Goal: Task Accomplishment & Management: Manage account settings

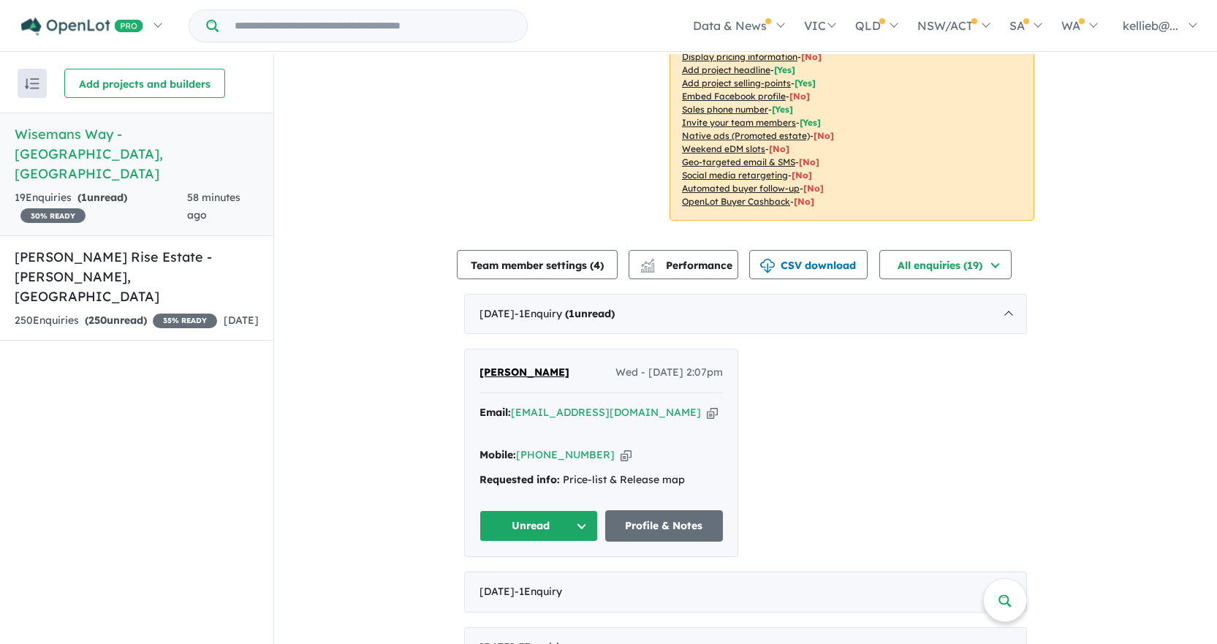
scroll to position [365, 0]
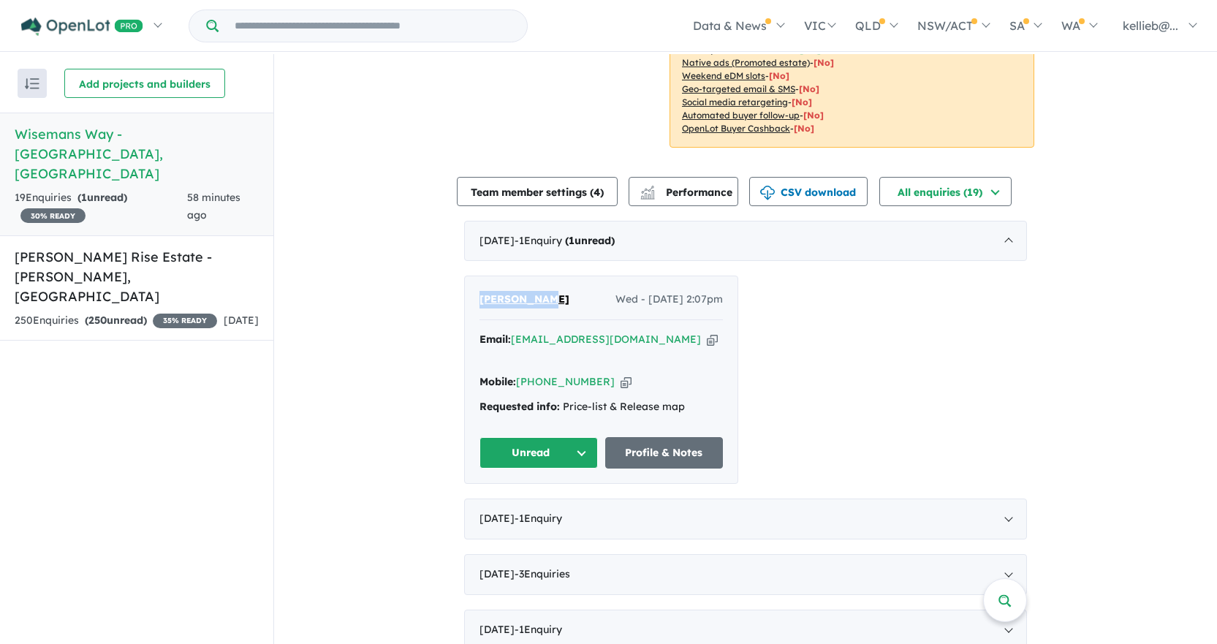
drag, startPoint x: 545, startPoint y: 303, endPoint x: 467, endPoint y: 302, distance: 78.2
click at [467, 302] on div "[PERSON_NAME] Wed - [DATE] 2:07pm Email: [EMAIL_ADDRESS][DOMAIN_NAME] Copied! M…" at bounding box center [601, 379] width 273 height 207
copy span "[PERSON_NAME]"
click at [707, 338] on icon "button" at bounding box center [712, 339] width 11 height 15
copy span "[PERSON_NAME]"
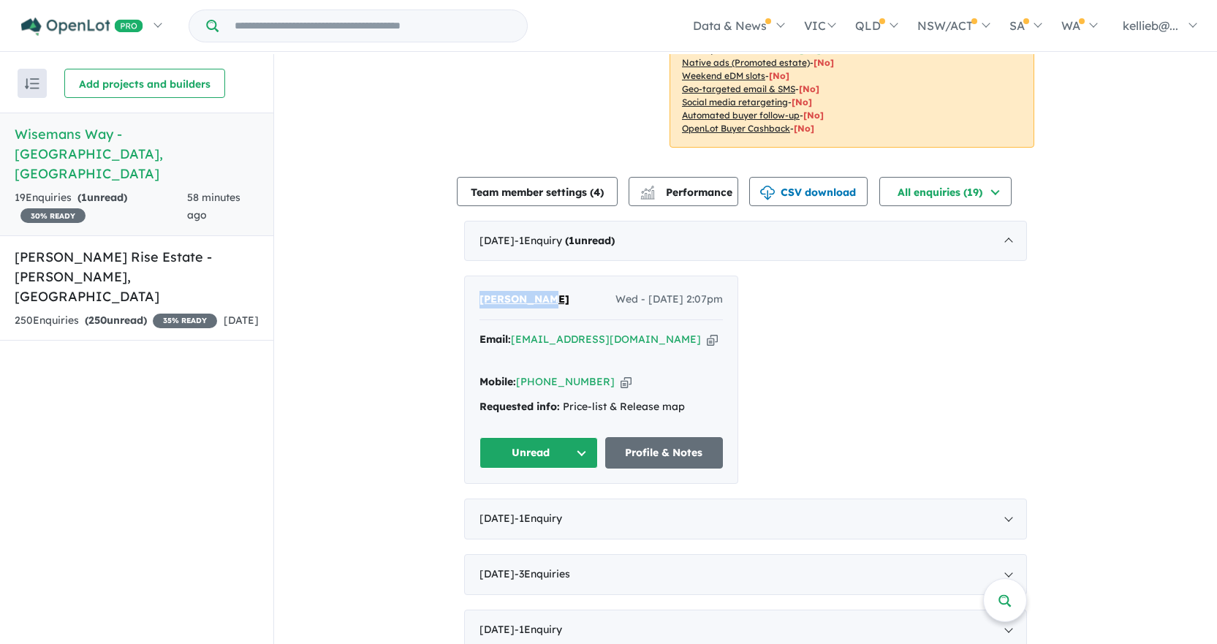
click at [620, 380] on icon "button" at bounding box center [625, 381] width 11 height 15
copy span "[PERSON_NAME]"
click at [531, 450] on button "Unread" at bounding box center [538, 452] width 118 height 31
click at [533, 525] on button "Assigned" at bounding box center [543, 521] width 127 height 34
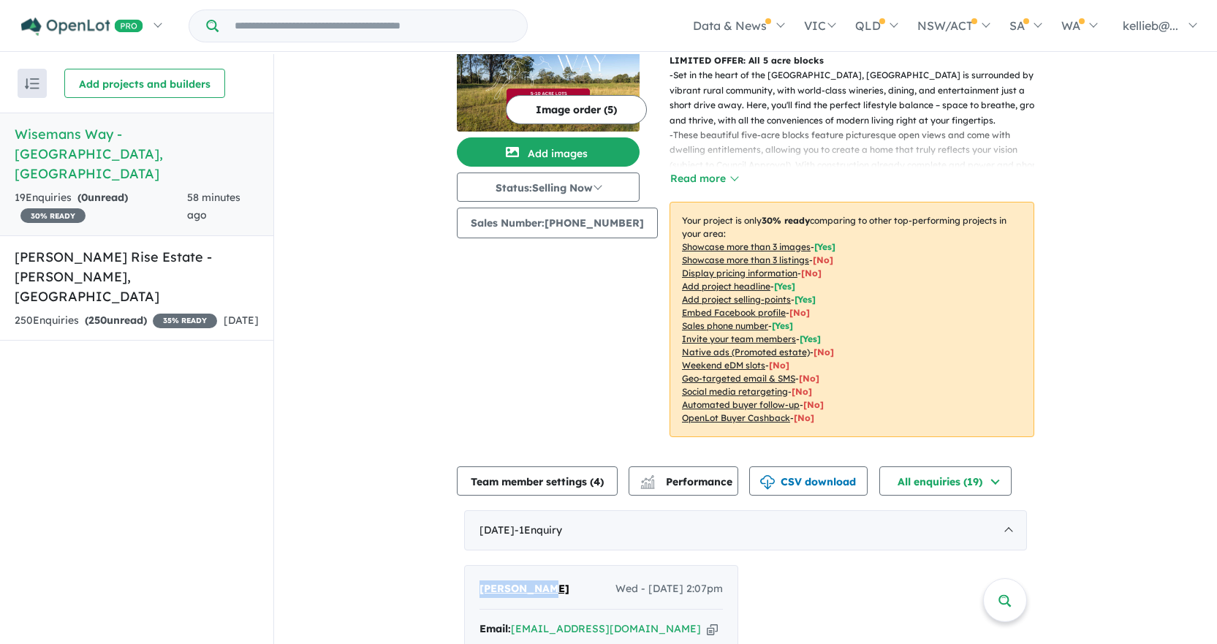
scroll to position [0, 0]
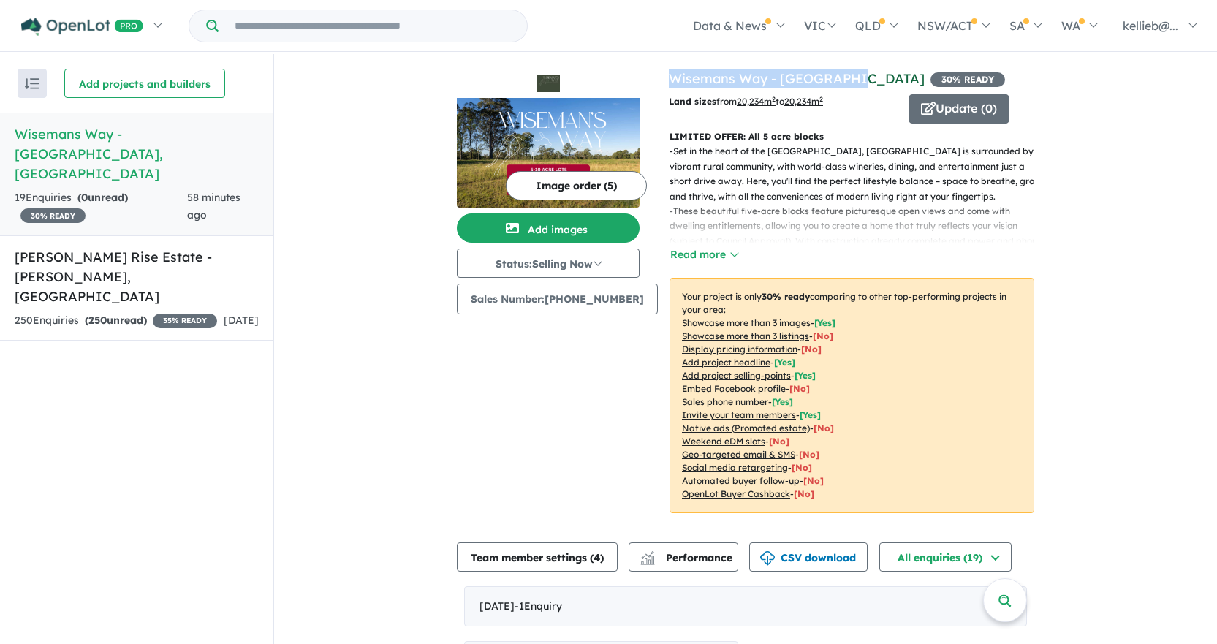
drag, startPoint x: 840, startPoint y: 82, endPoint x: 658, endPoint y: 86, distance: 182.7
click at [669, 86] on h4 "View 2 projects in your account [GEOGRAPHIC_DATA] - [GEOGRAPHIC_DATA] 30 % READY" at bounding box center [851, 79] width 365 height 20
copy link "Wisemans Way - [GEOGRAPHIC_DATA]"
